Goal: Task Accomplishment & Management: Manage account settings

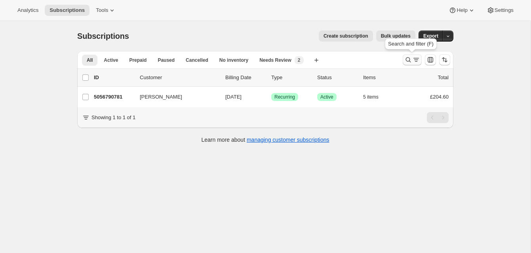
click at [408, 58] on icon "Search and filter results" at bounding box center [408, 59] width 5 height 5
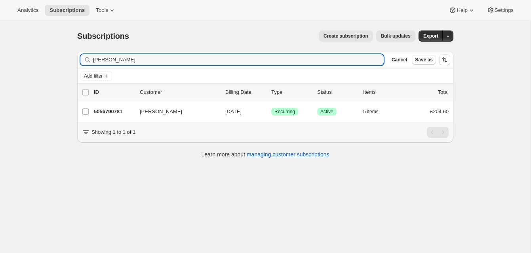
drag, startPoint x: 140, startPoint y: 61, endPoint x: 68, endPoint y: 42, distance: 74.7
click at [69, 43] on div "Subscriptions. This page is ready Subscriptions Create subscription Bulk update…" at bounding box center [265, 93] width 395 height 145
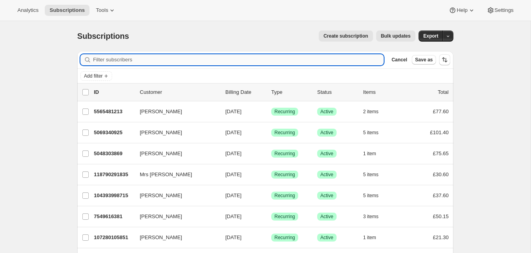
click at [98, 61] on input "Filter subscribers" at bounding box center [238, 59] width 290 height 11
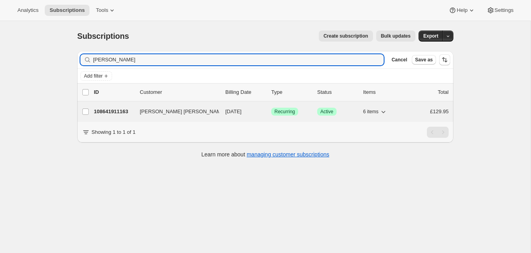
type input "Natalie Archer"
click at [110, 110] on p "108641911163" at bounding box center [114, 112] width 40 height 8
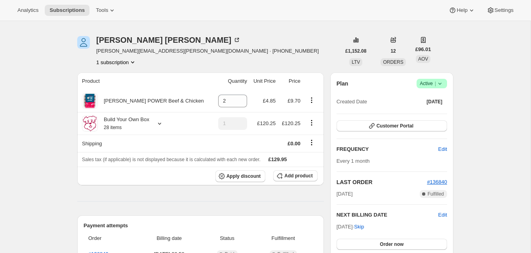
scroll to position [19, 0]
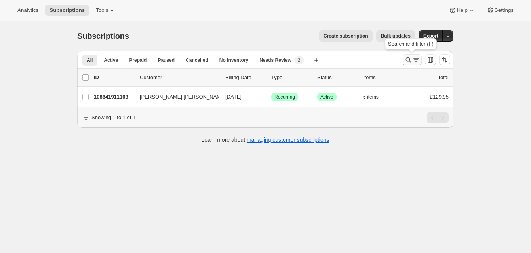
click at [408, 57] on icon "Search and filter results" at bounding box center [408, 60] width 8 height 8
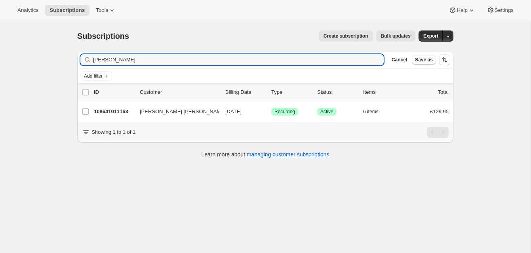
drag, startPoint x: 150, startPoint y: 63, endPoint x: 64, endPoint y: 55, distance: 85.9
click at [64, 55] on div "Subscriptions. This page is ready Subscriptions Create subscription Bulk update…" at bounding box center [265, 147] width 530 height 253
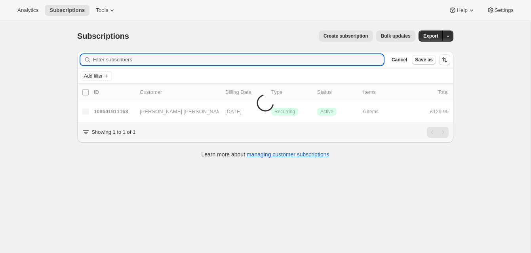
scroll to position [21, 0]
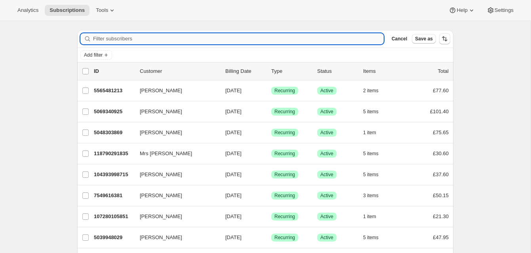
click at [118, 38] on input "Filter subscribers" at bounding box center [238, 38] width 290 height 11
paste input "Kay Walters"
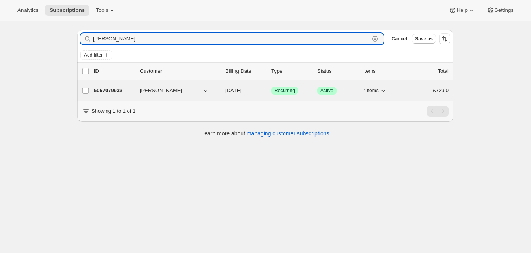
type input "Kay Walters"
click at [123, 88] on p "5067079933" at bounding box center [114, 91] width 40 height 8
